Goal: Information Seeking & Learning: Learn about a topic

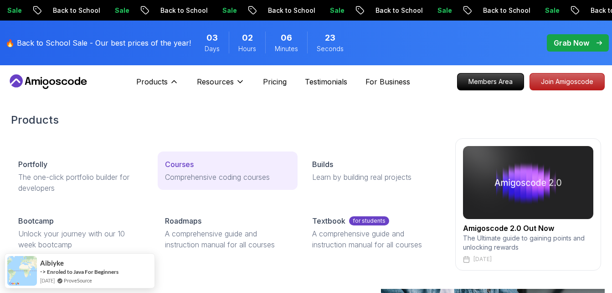
click at [186, 165] on p "Courses" at bounding box center [179, 164] width 29 height 11
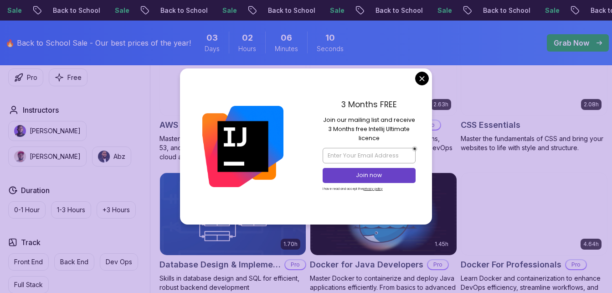
scroll to position [792, 0]
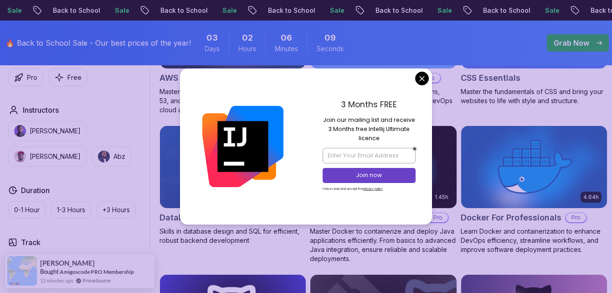
click at [112, 258] on p "Dev Ops" at bounding box center [119, 261] width 26 height 9
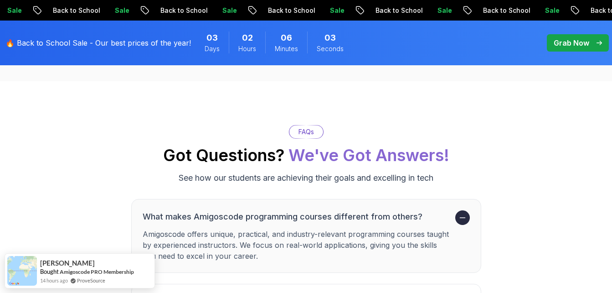
scroll to position [1788, 0]
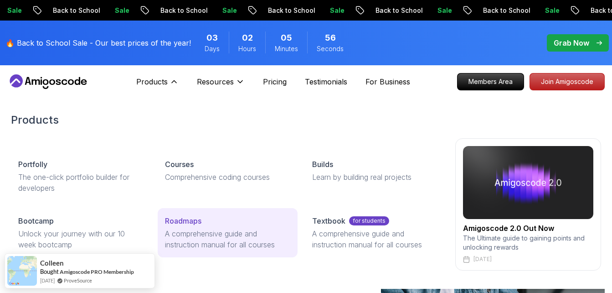
click at [185, 227] on link "Roadmaps A comprehensive guide and instruction manual for all courses" at bounding box center [227, 232] width 139 height 49
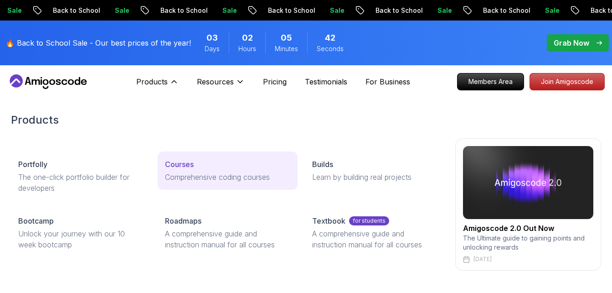
click at [201, 161] on div "Courses" at bounding box center [227, 164] width 125 height 11
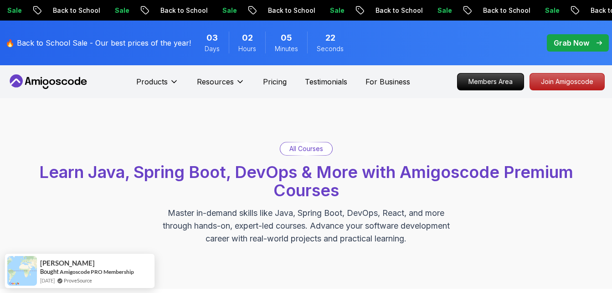
click at [293, 146] on p "All Courses" at bounding box center [306, 148] width 34 height 9
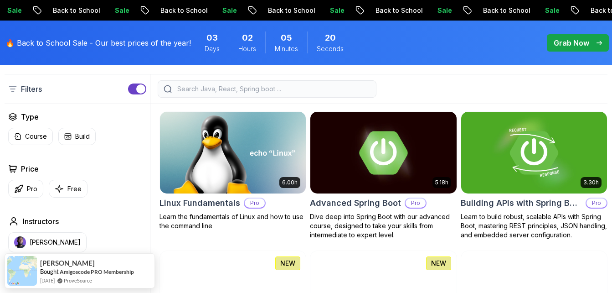
scroll to position [259, 0]
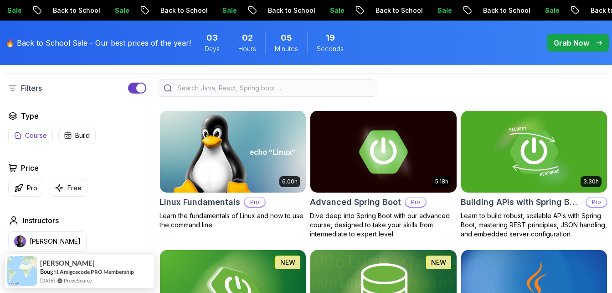
click at [38, 139] on p "Course" at bounding box center [36, 135] width 22 height 9
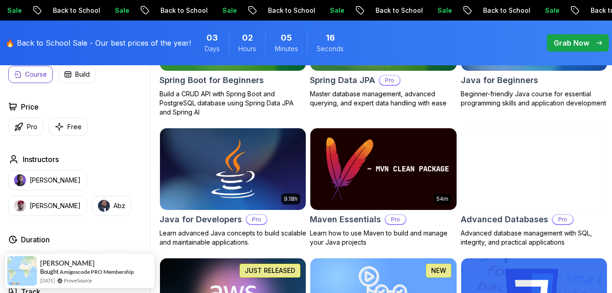
scroll to position [658, 0]
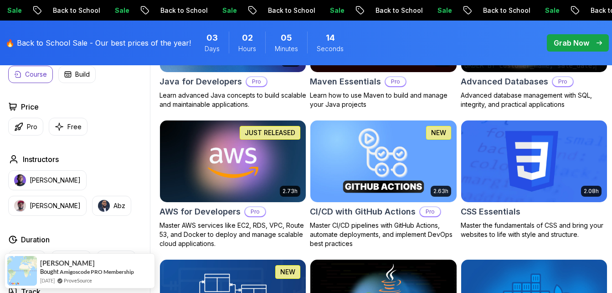
click at [41, 288] on div "Track" at bounding box center [77, 291] width 138 height 11
click at [35, 288] on h2 "Track" at bounding box center [31, 291] width 20 height 11
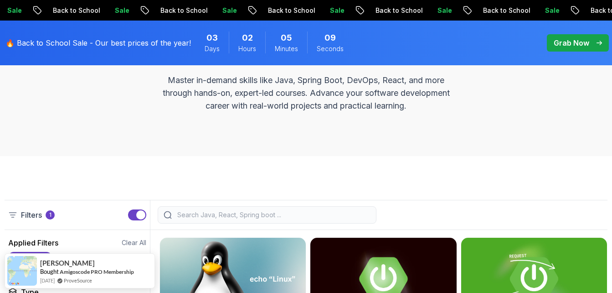
scroll to position [0, 0]
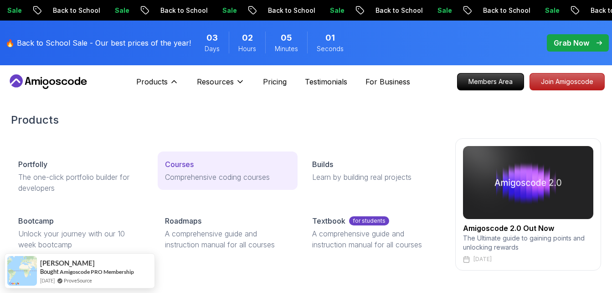
click at [197, 164] on div "Courses" at bounding box center [227, 164] width 125 height 11
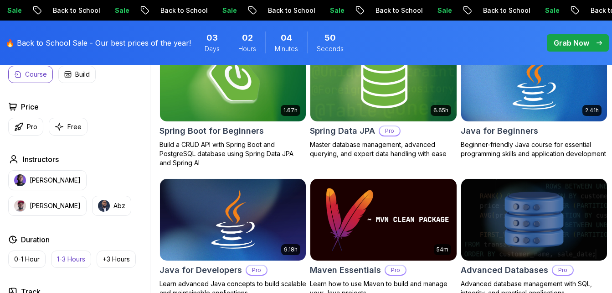
scroll to position [469, 0]
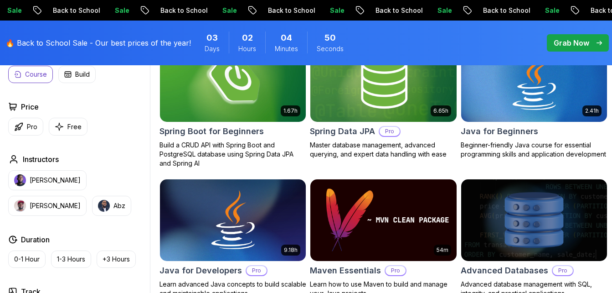
click at [81, 275] on div "Applied Filters Clear All course Type Course Build Price Pro Free Instructors […" at bounding box center [77, 197] width 145 height 394
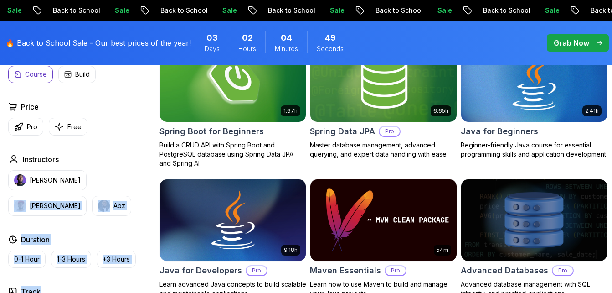
drag, startPoint x: 81, startPoint y: 275, endPoint x: 77, endPoint y: 215, distance: 59.8
click at [77, 215] on div "Applied Filters Clear All course Type Course Build Price Pro Free Instructors […" at bounding box center [77, 197] width 145 height 394
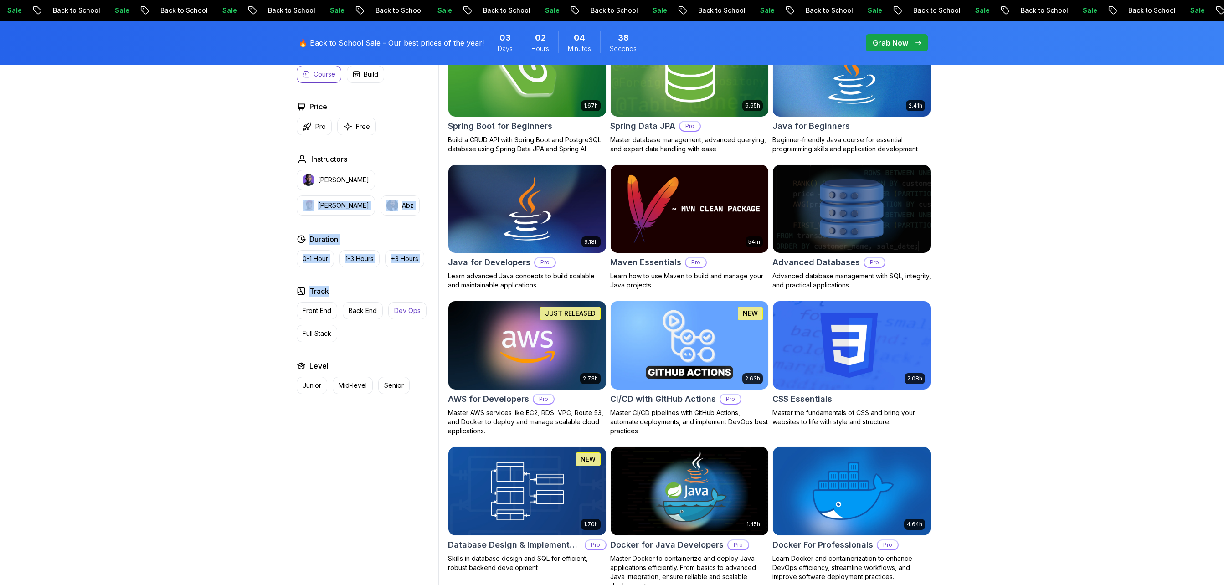
drag, startPoint x: 595, startPoint y: 0, endPoint x: 409, endPoint y: 319, distance: 369.3
click at [409, 292] on p "Dev Ops" at bounding box center [407, 310] width 26 height 9
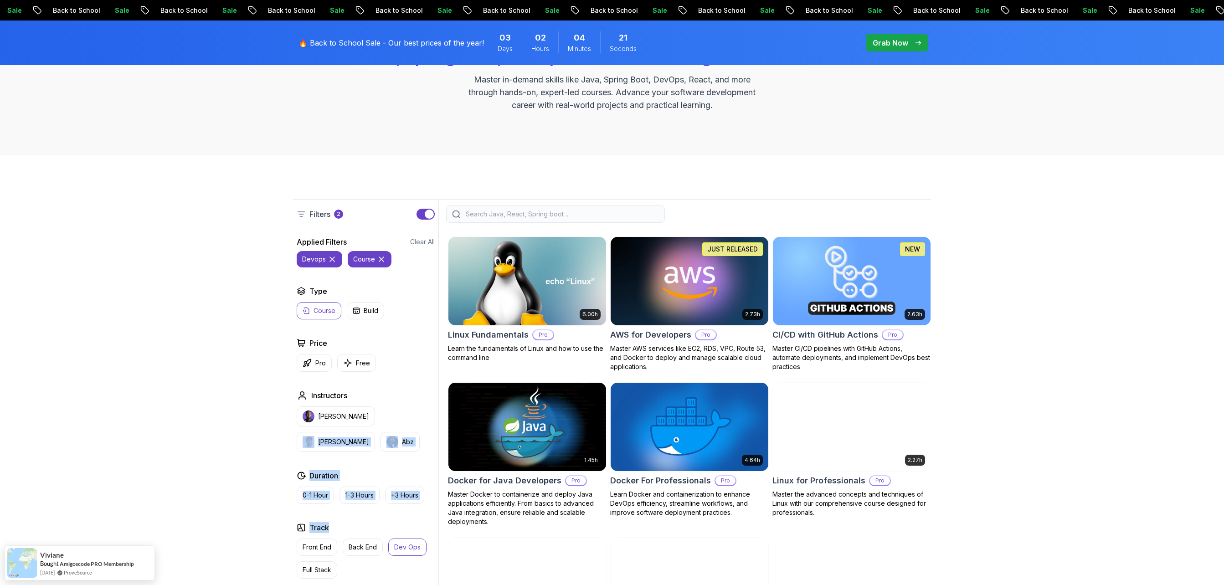
scroll to position [117, 0]
